Goal: Information Seeking & Learning: Learn about a topic

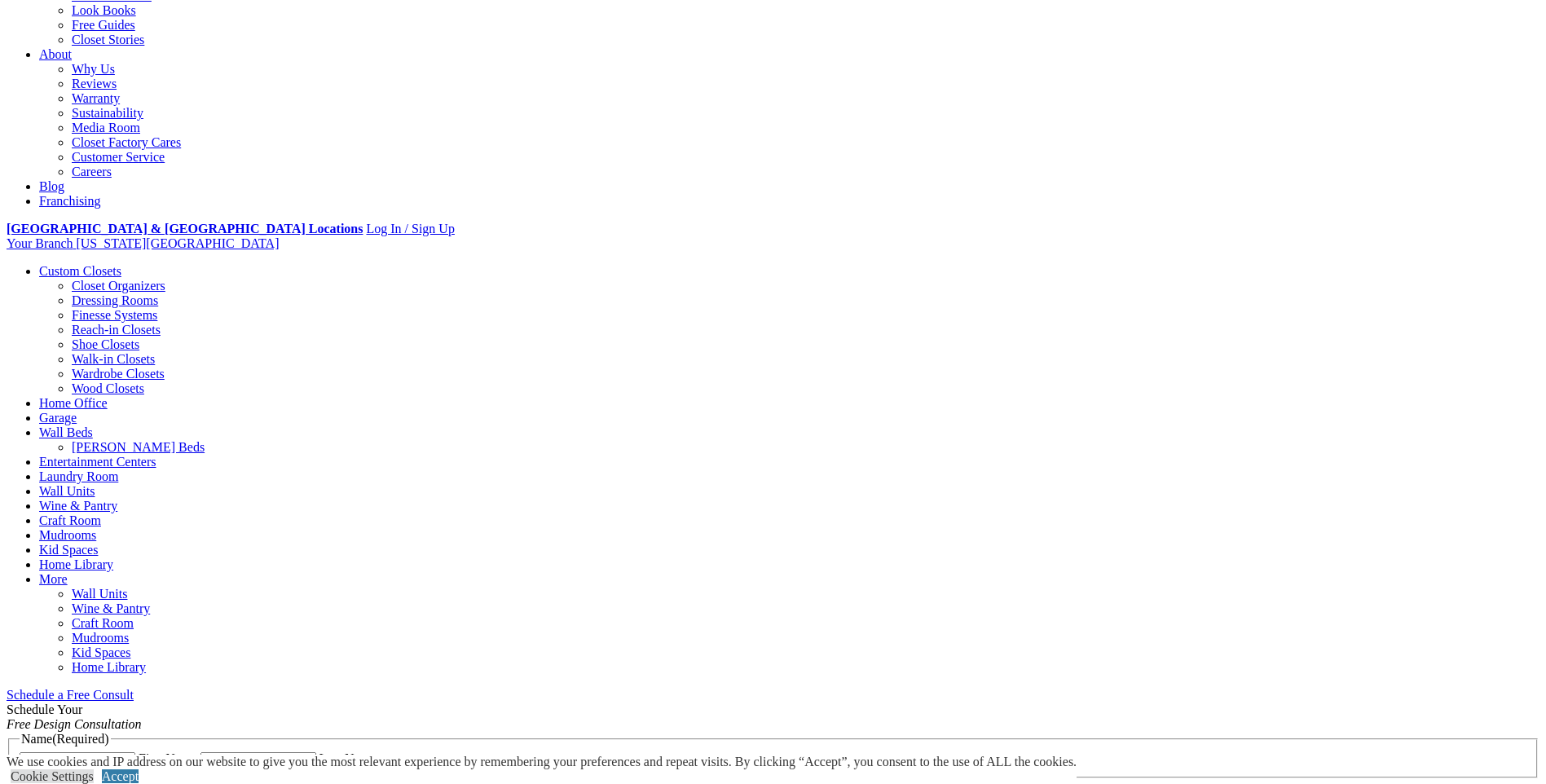
scroll to position [326, 0]
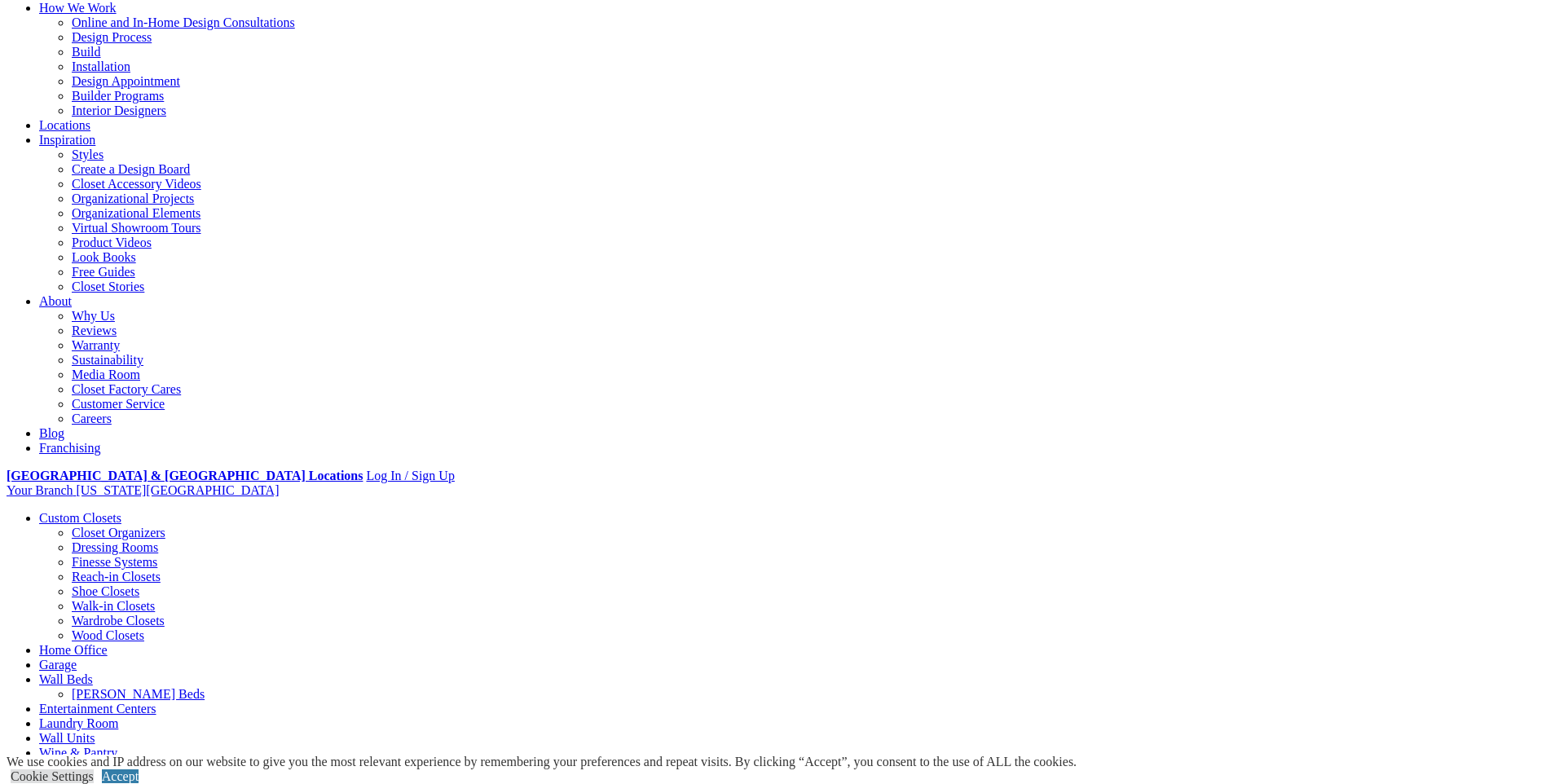
scroll to position [163, 0]
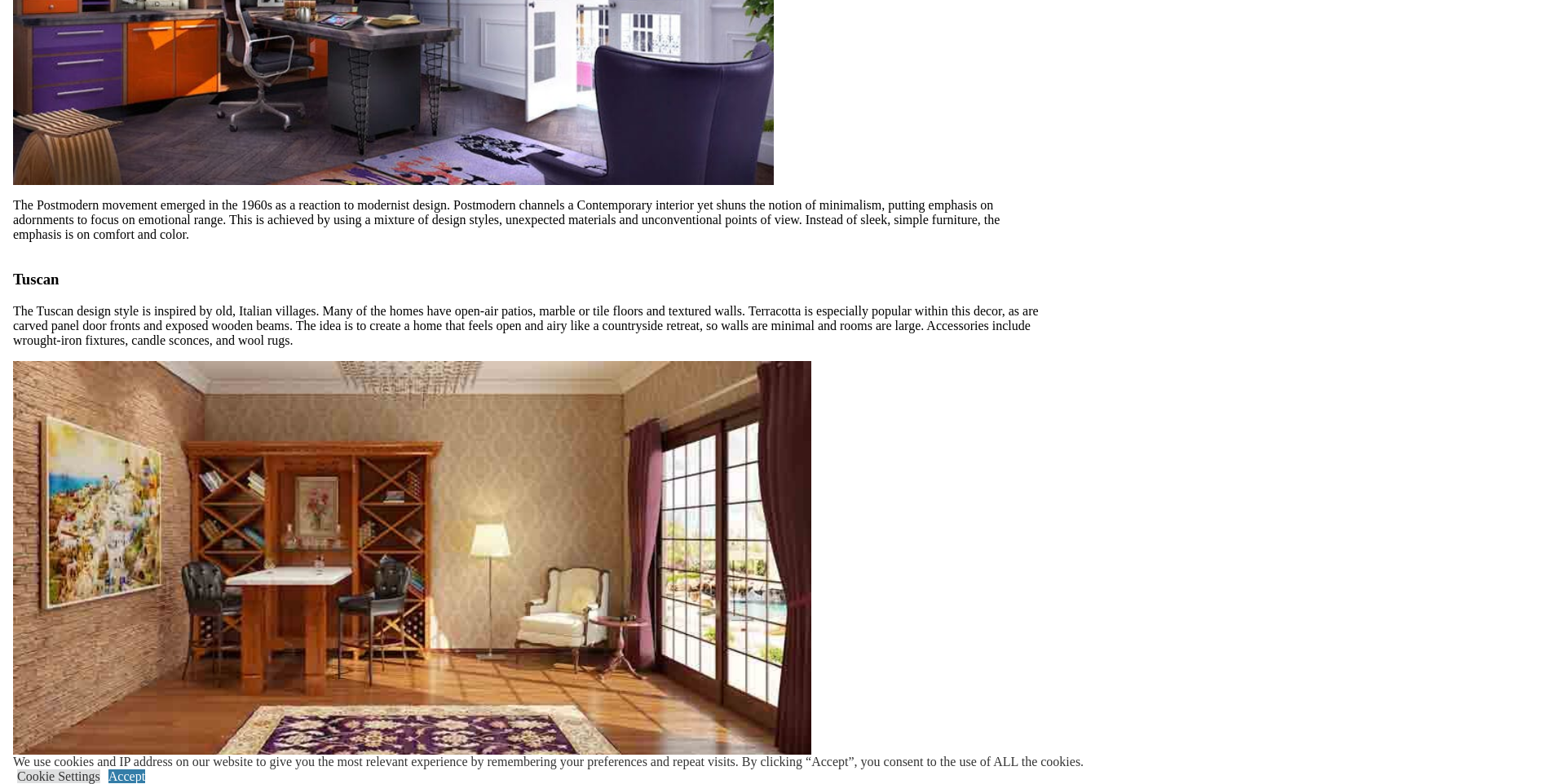
scroll to position [5134, 0]
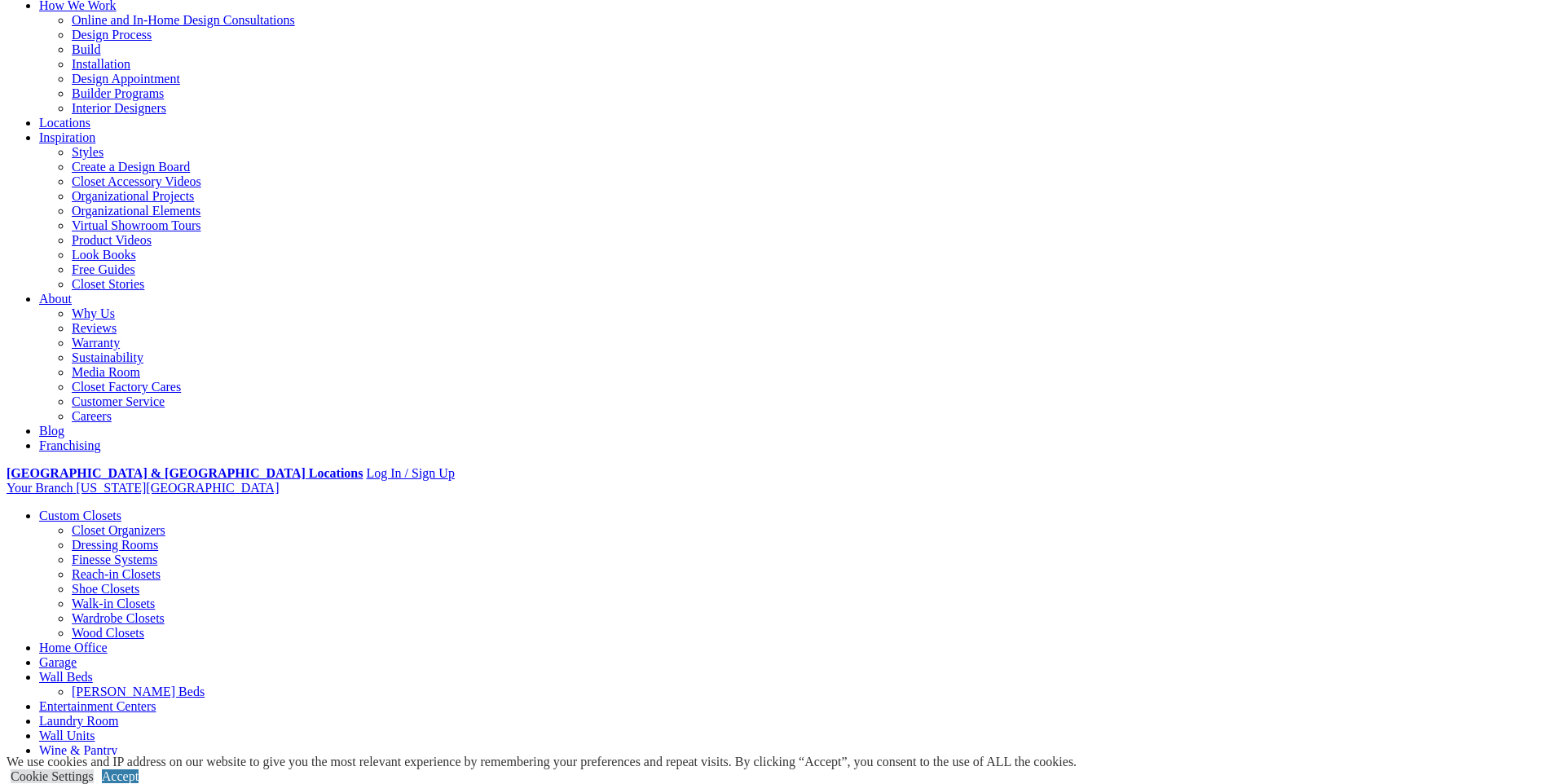
scroll to position [0, 0]
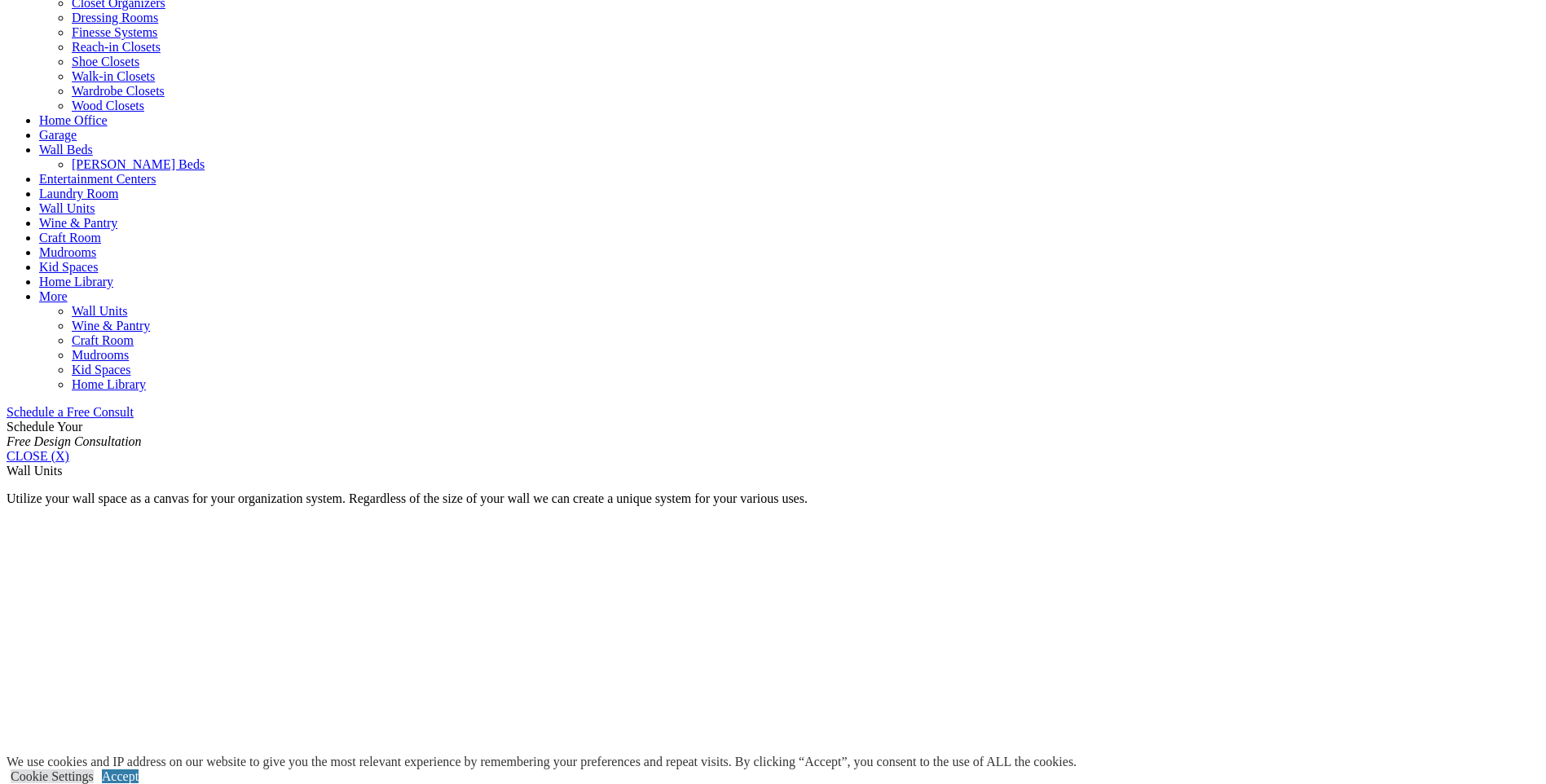
scroll to position [408, 0]
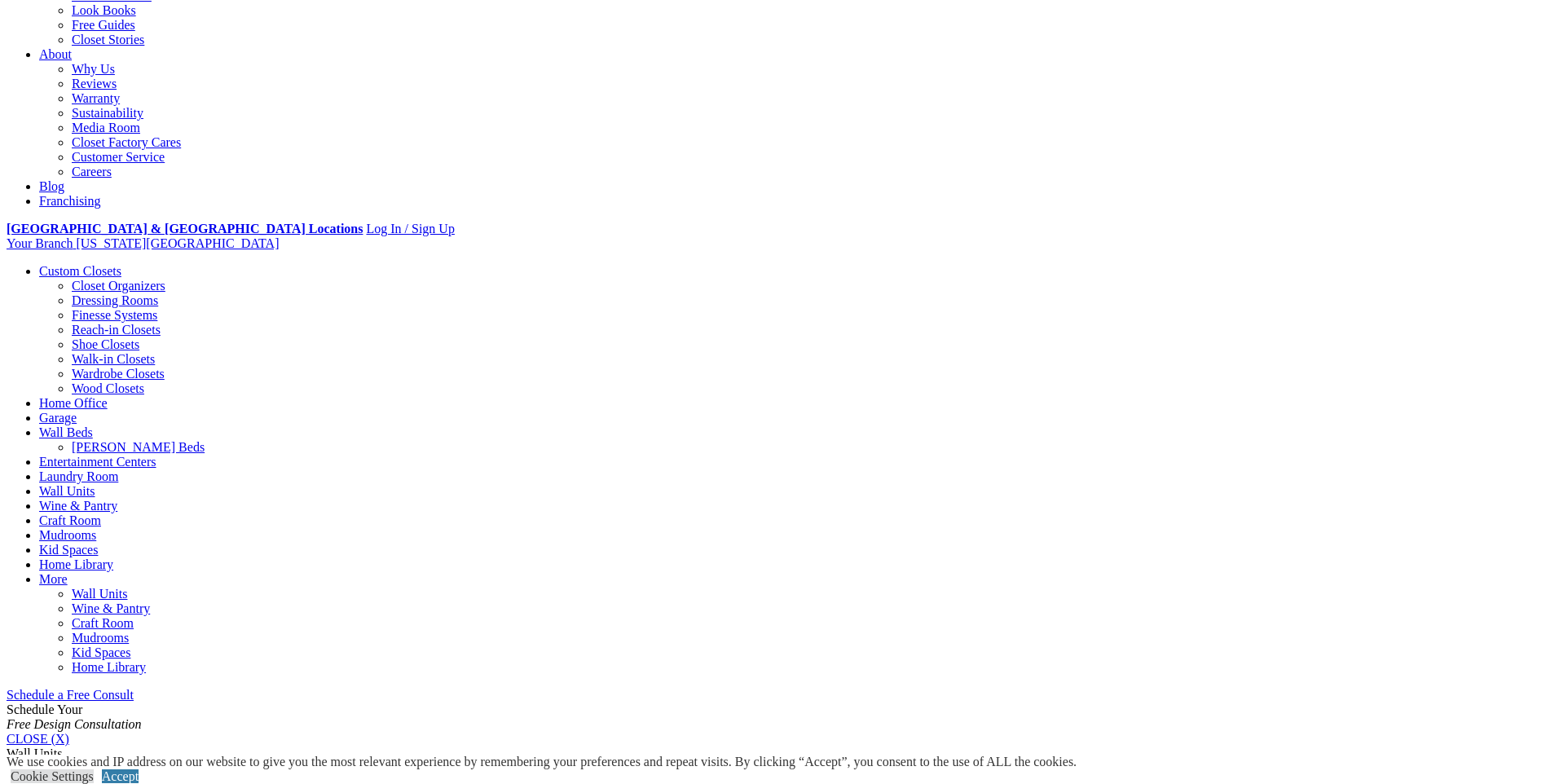
click at [101, 513] on link "Craft Room" at bounding box center [70, 520] width 62 height 14
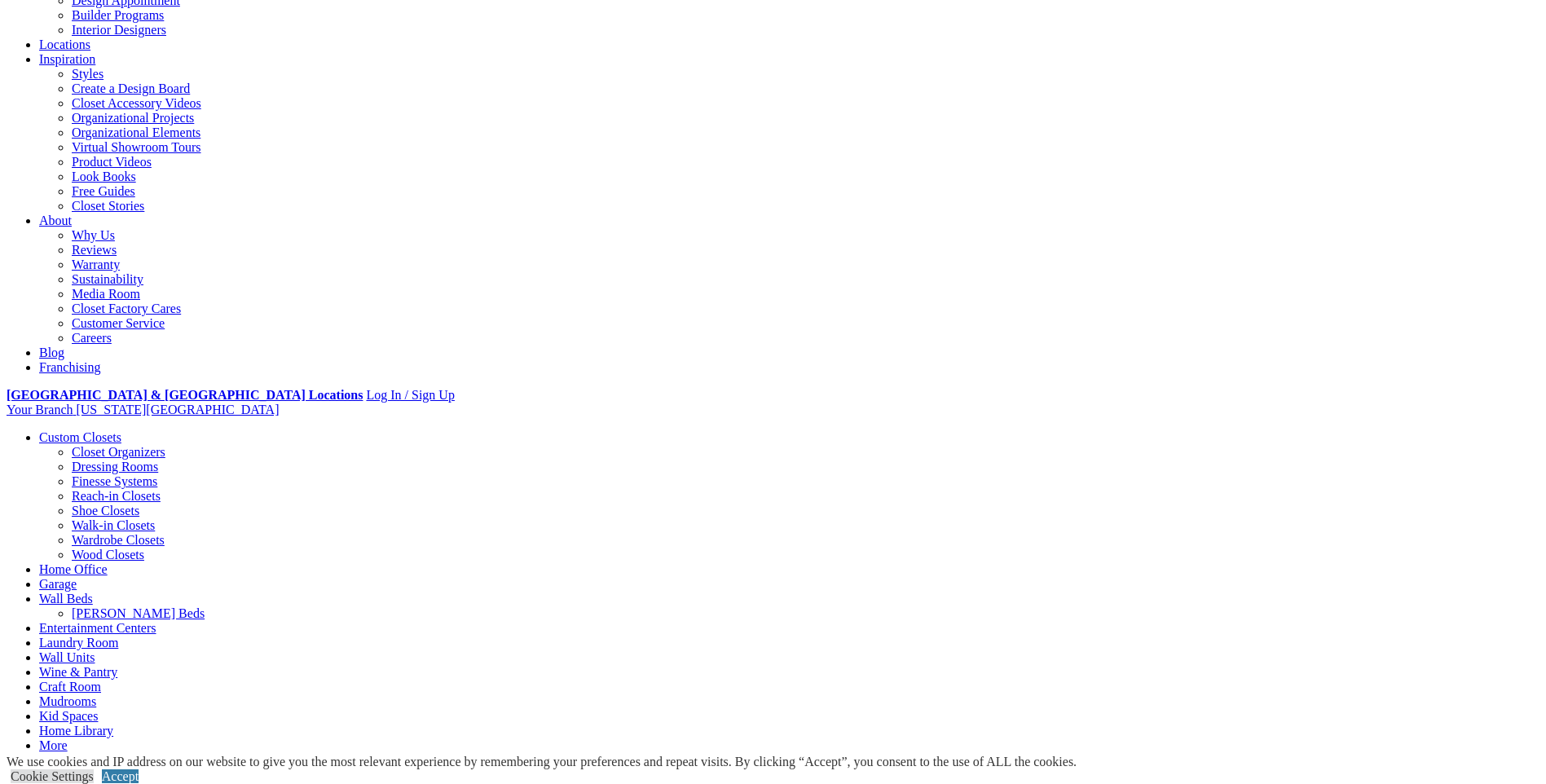
scroll to position [245, 0]
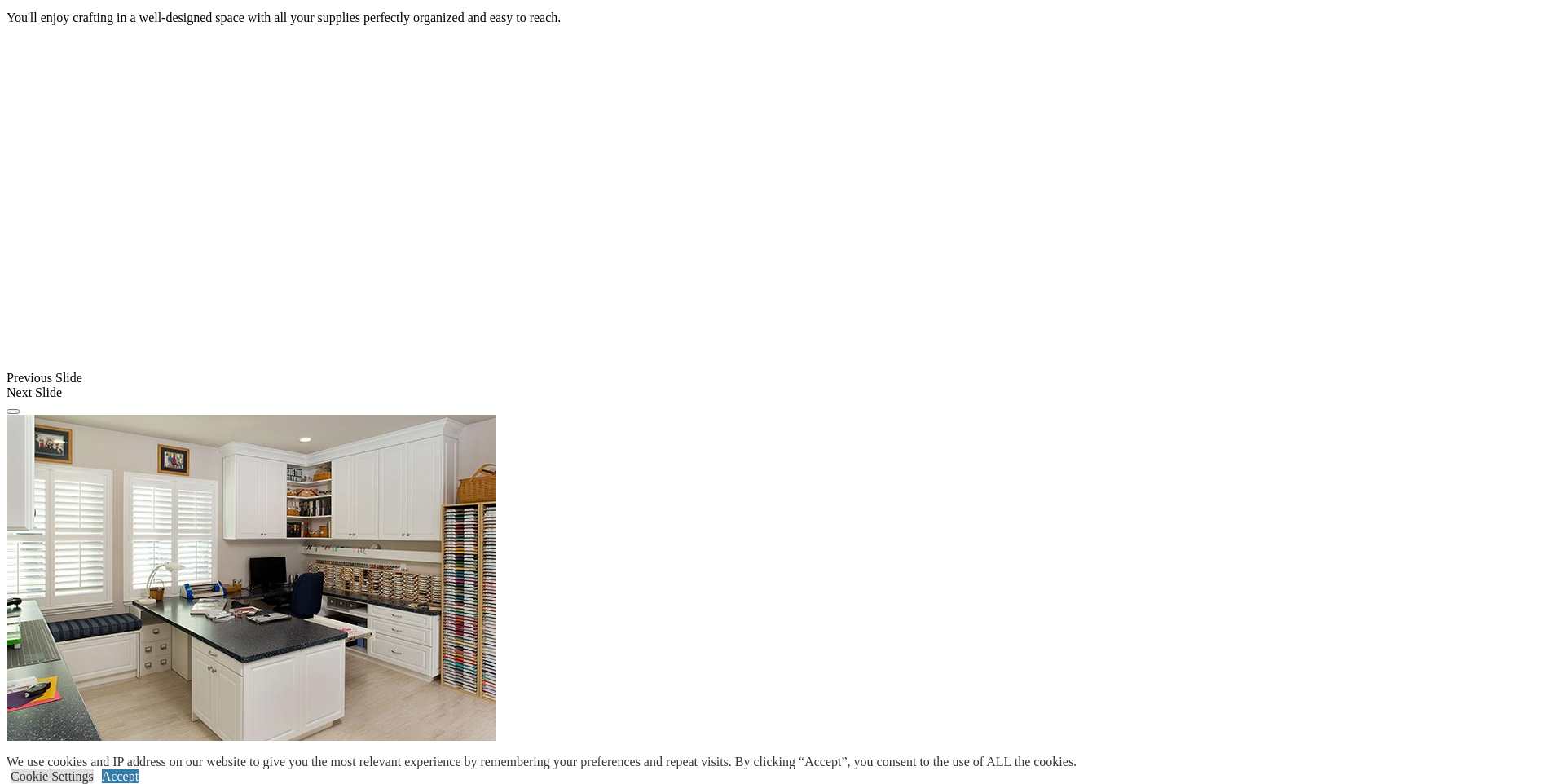
scroll to position [1172, 0]
